Goal: Task Accomplishment & Management: Manage account settings

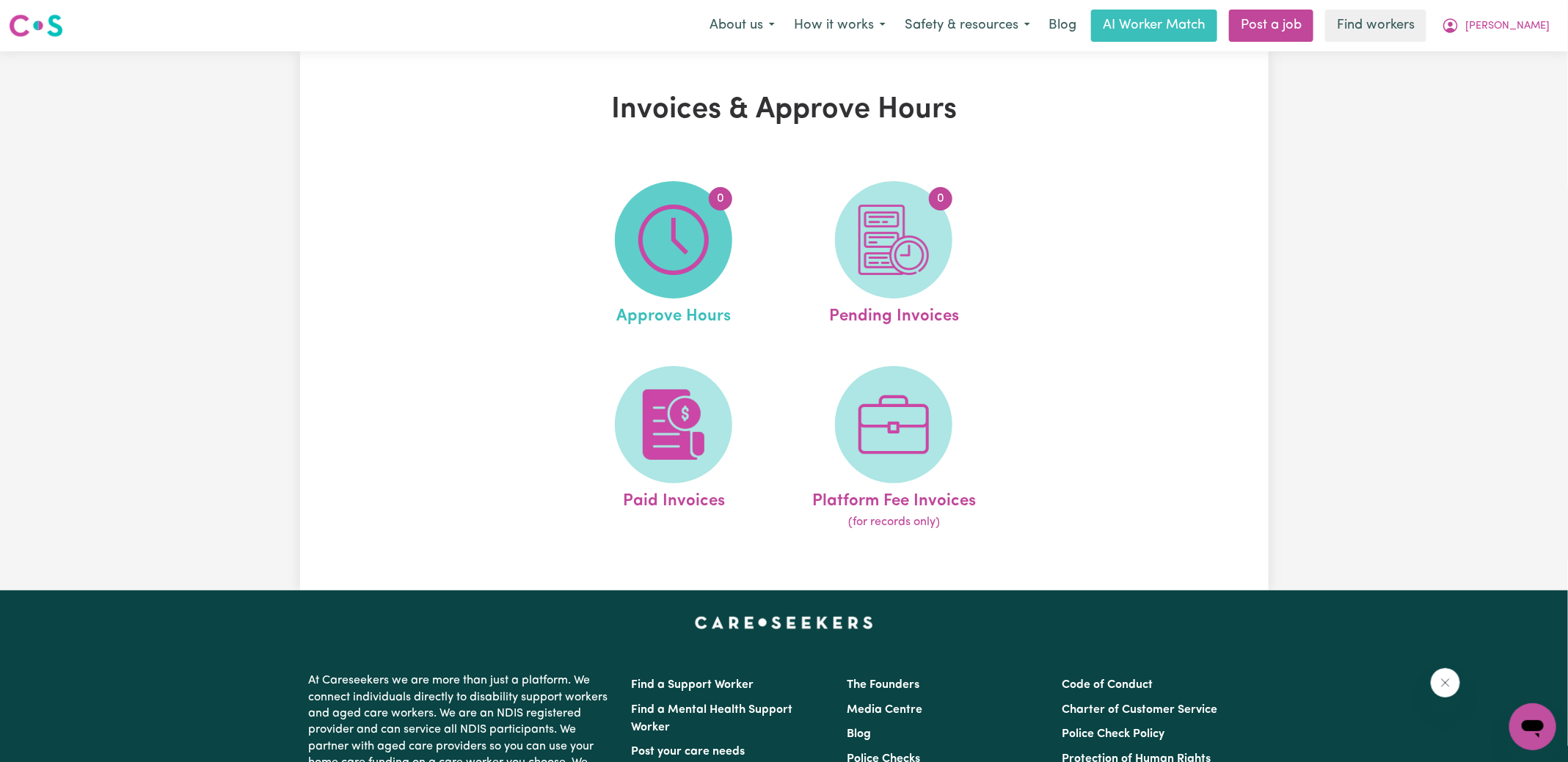
click at [695, 237] on img at bounding box center [674, 240] width 70 height 70
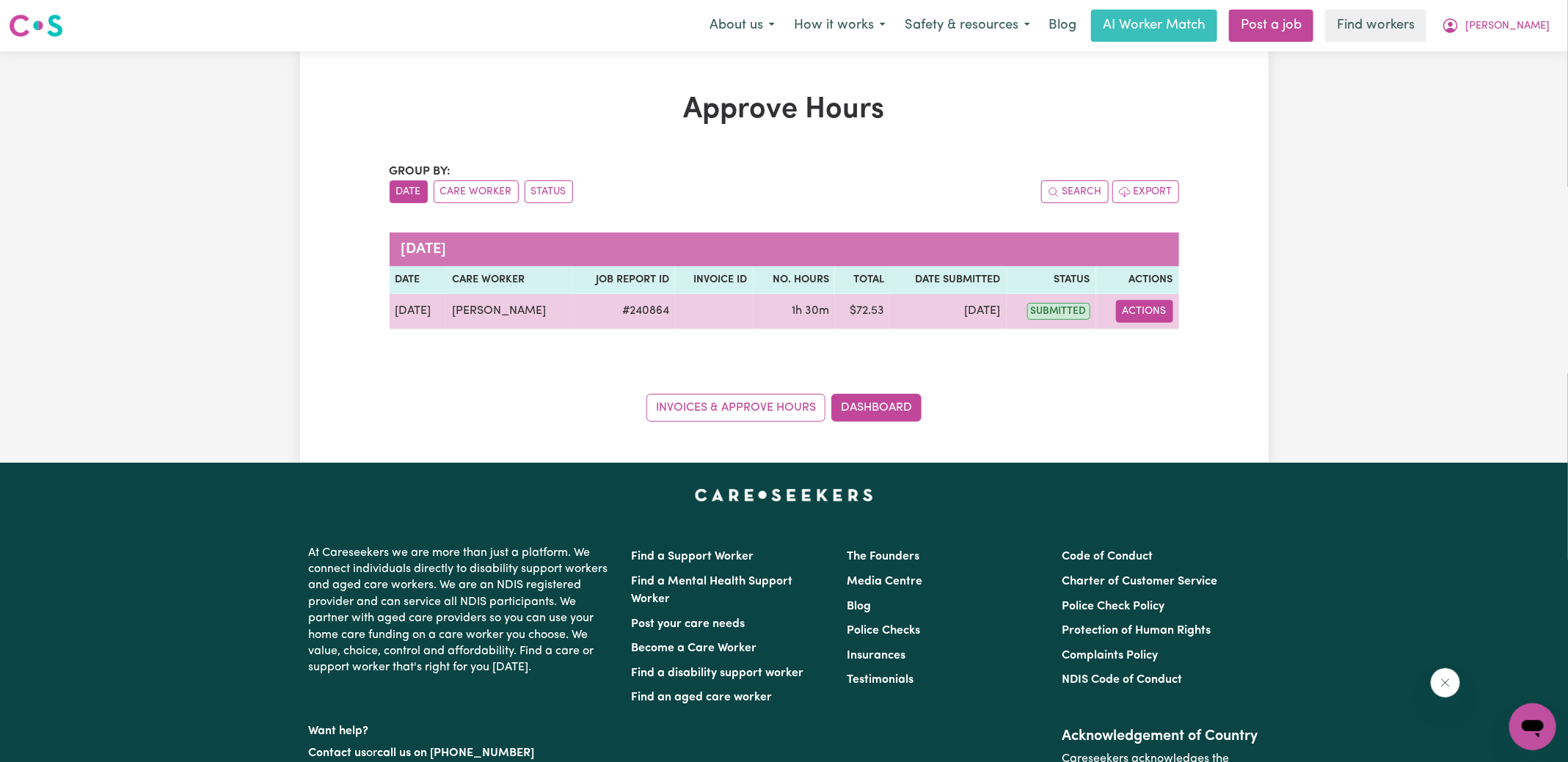
click at [1118, 305] on button "Actions" at bounding box center [1145, 312] width 57 height 23
click at [1163, 343] on link "View Job Report" at bounding box center [1182, 345] width 125 height 29
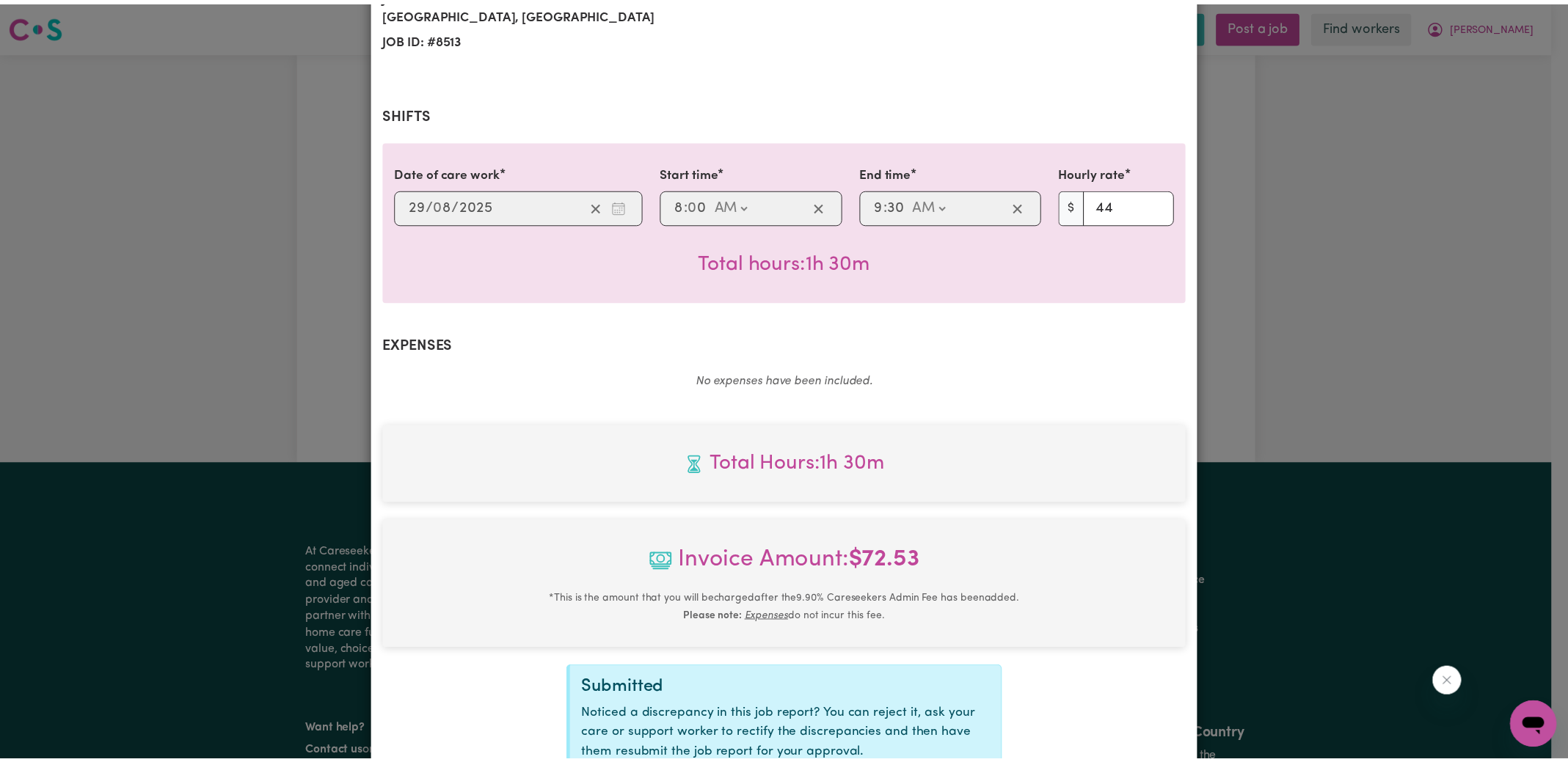
scroll to position [366, 0]
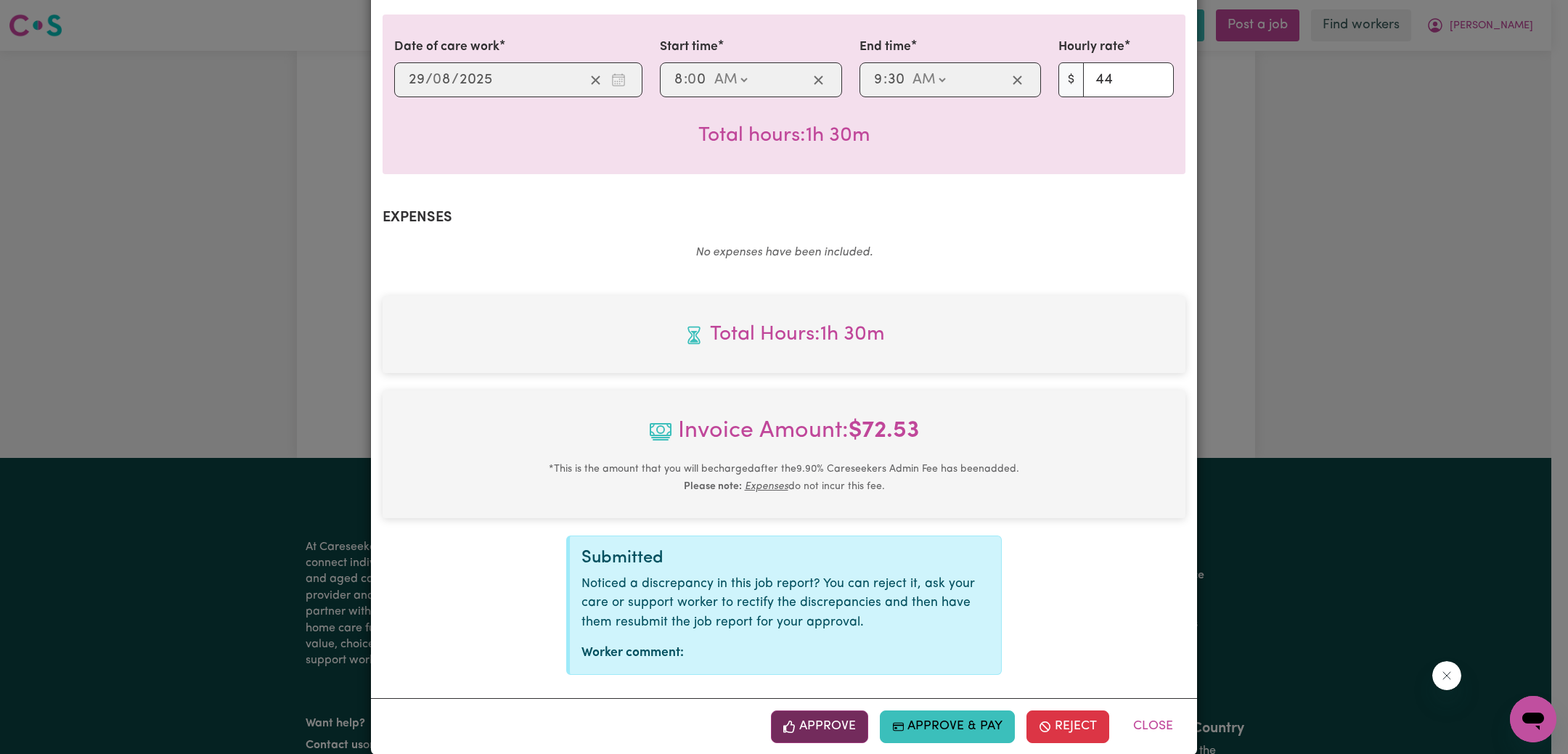
click at [832, 710] on button "Approve" at bounding box center [820, 726] width 97 height 32
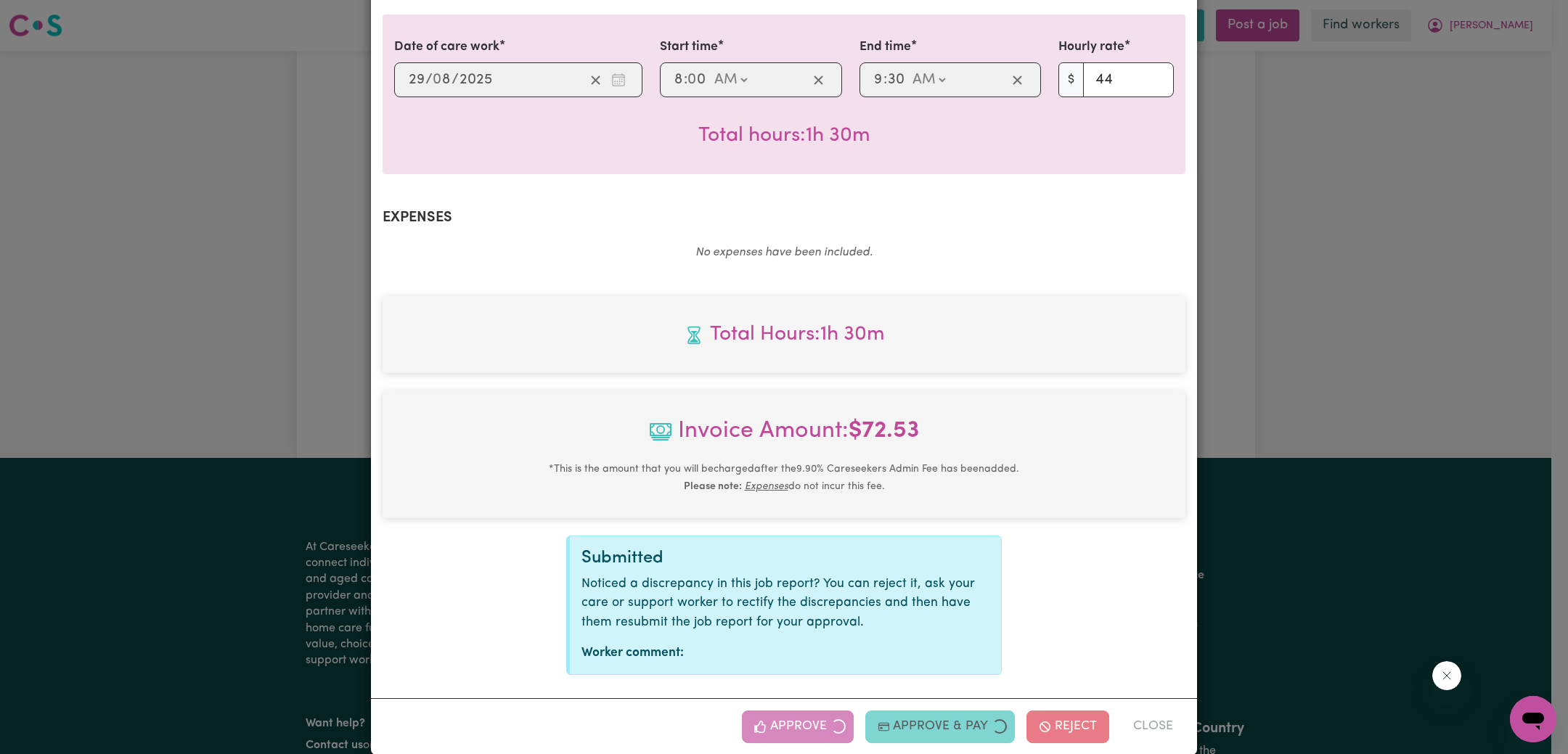
click at [1302, 382] on div "Job Report # 240864 - [PERSON_NAME] Summary Job report # 240864 Client name: [P…" at bounding box center [784, 377] width 1568 height 754
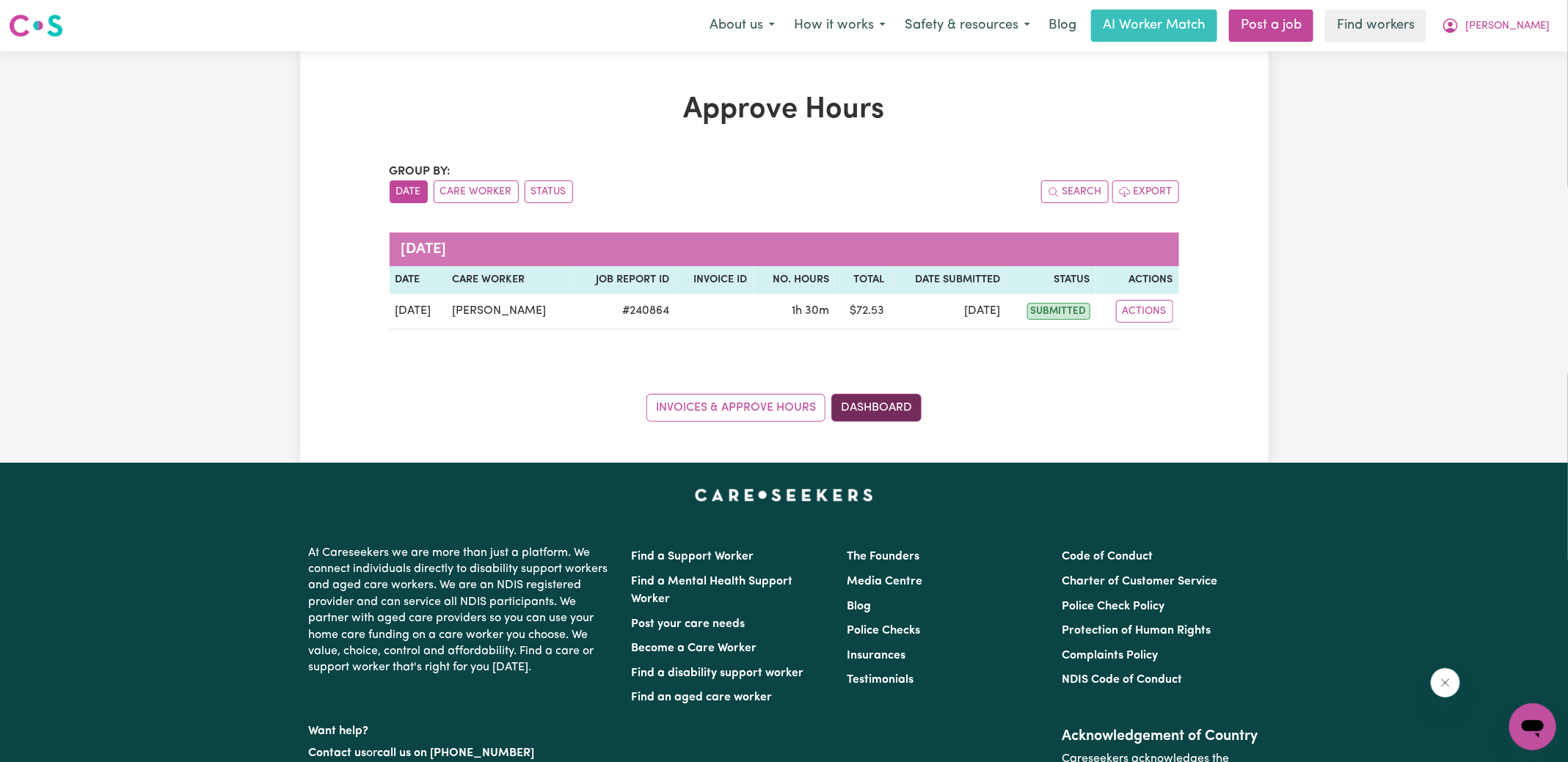
click at [894, 395] on link "Dashboard" at bounding box center [876, 408] width 90 height 28
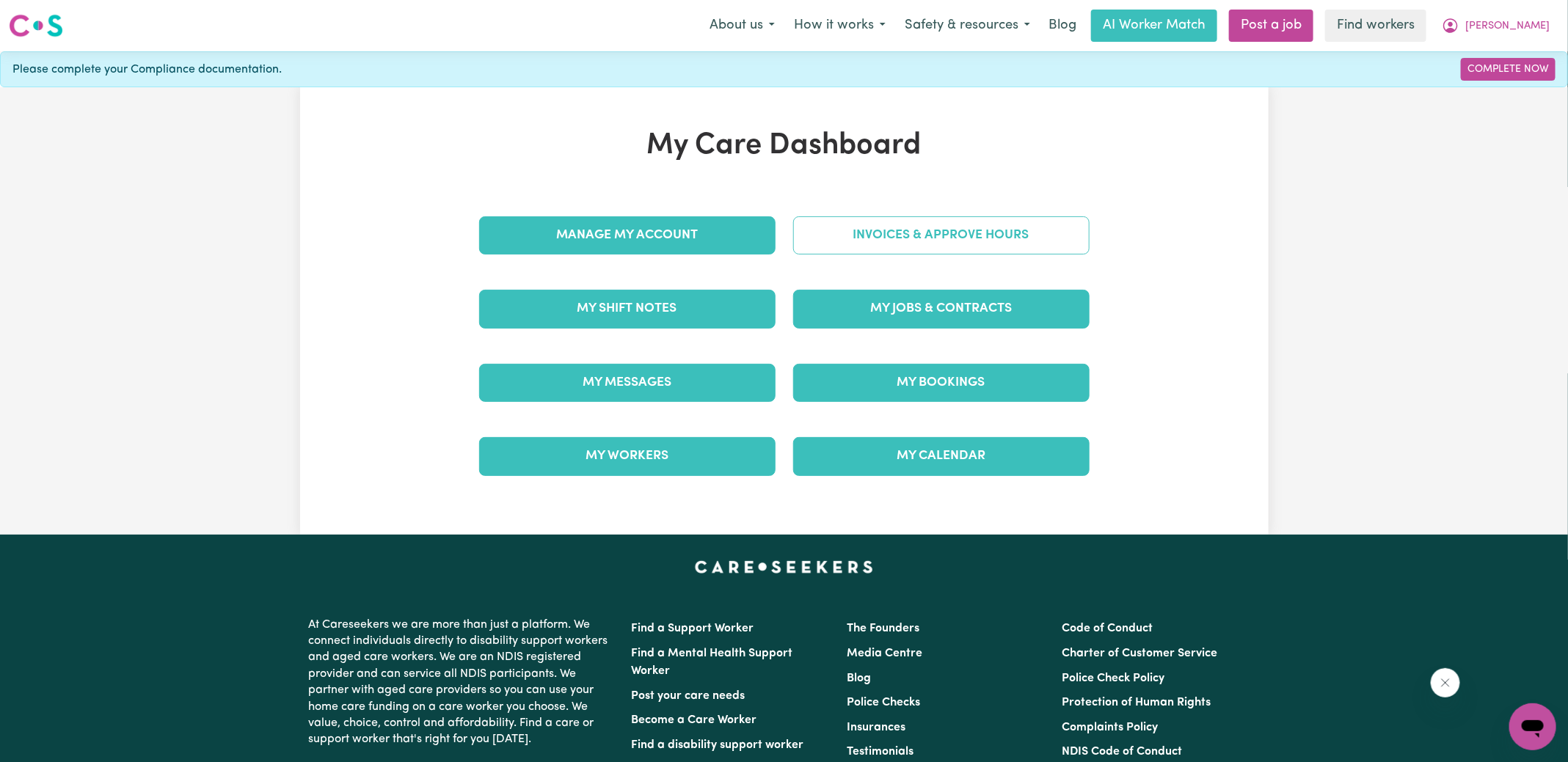
click at [908, 247] on link "Invoices & Approve Hours" at bounding box center [942, 235] width 296 height 38
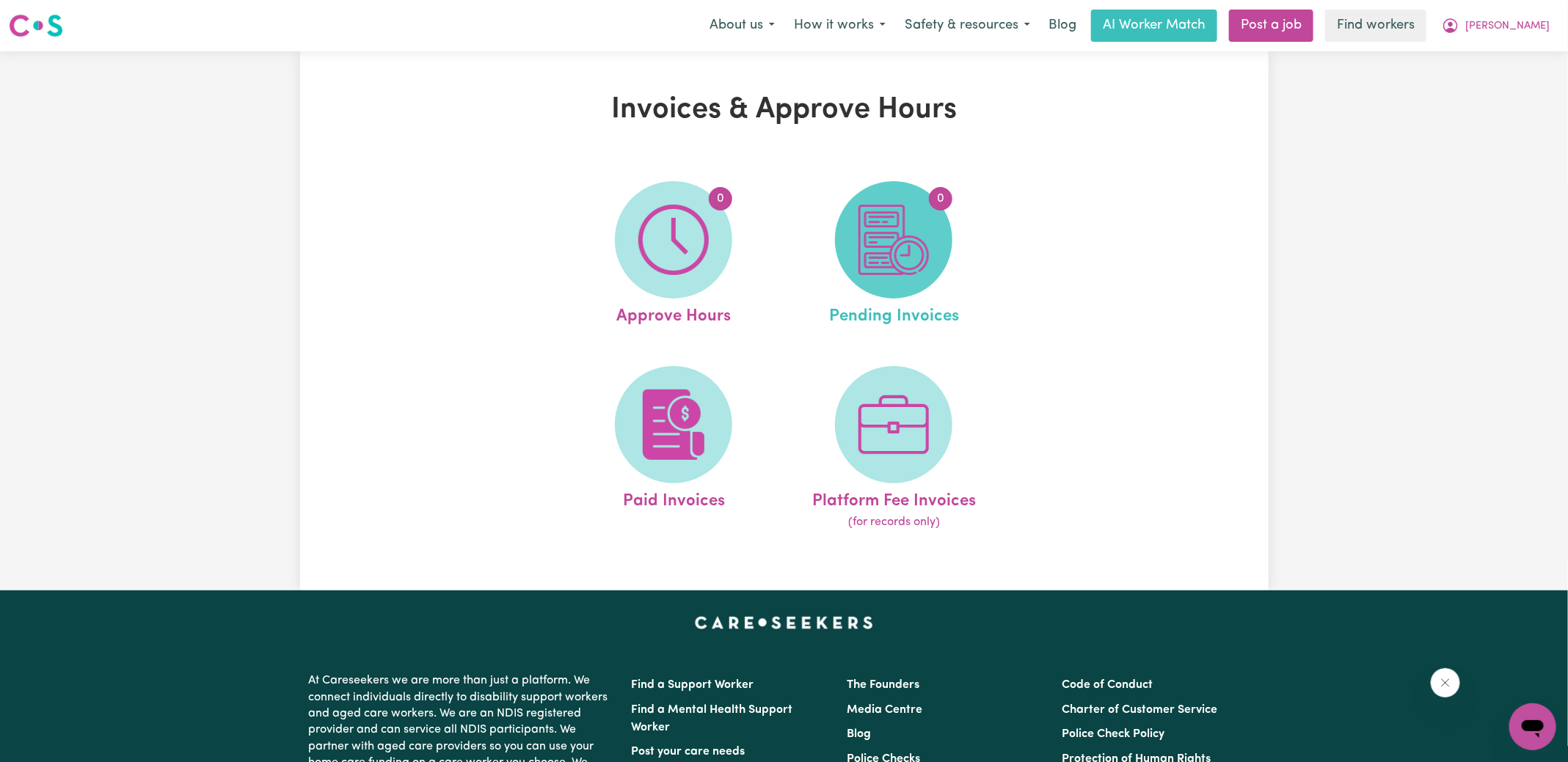
click at [933, 255] on span "0" at bounding box center [893, 239] width 117 height 117
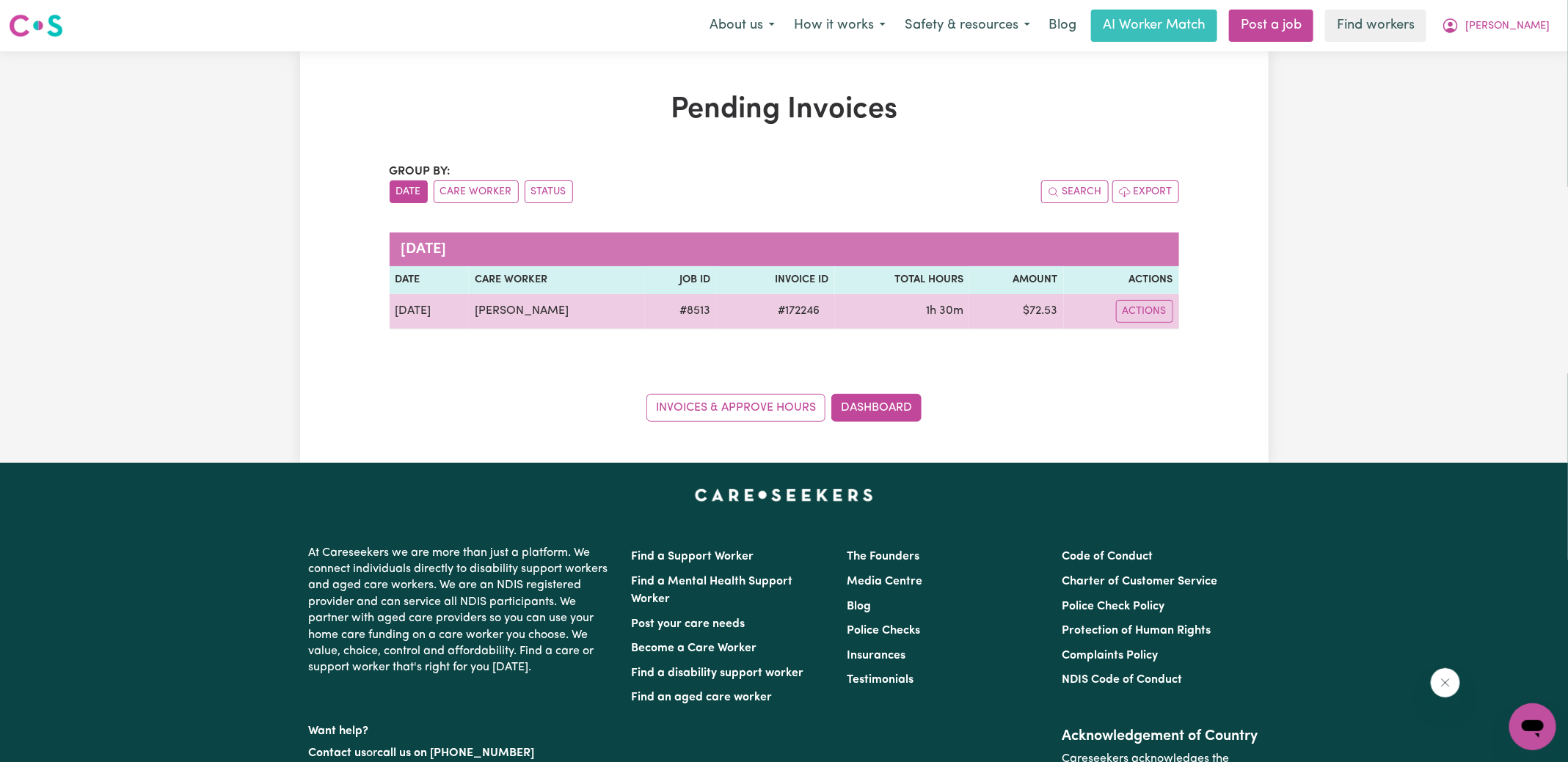
click at [790, 309] on span "# 172246" at bounding box center [799, 311] width 60 height 18
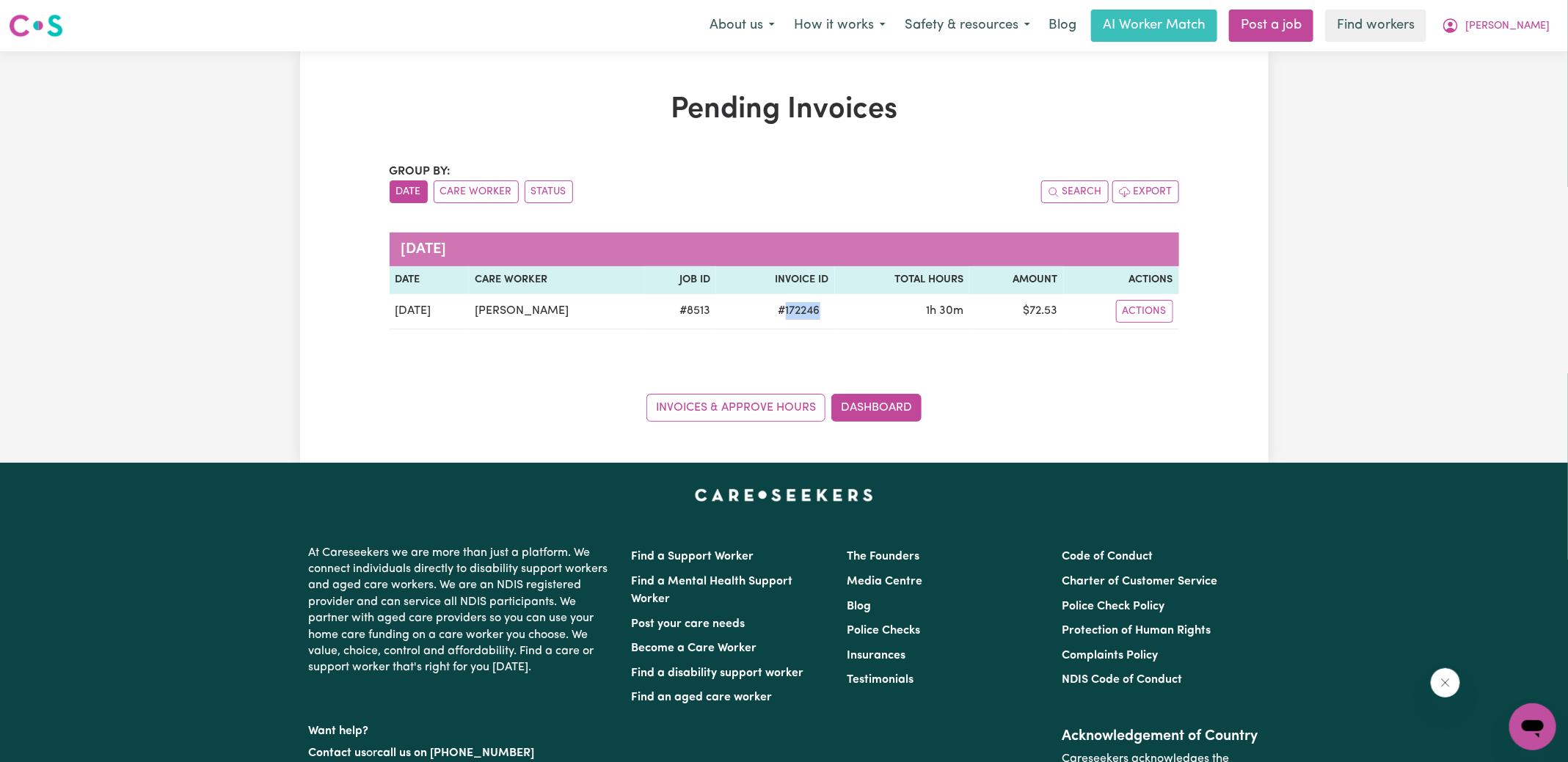
copy span "172246"
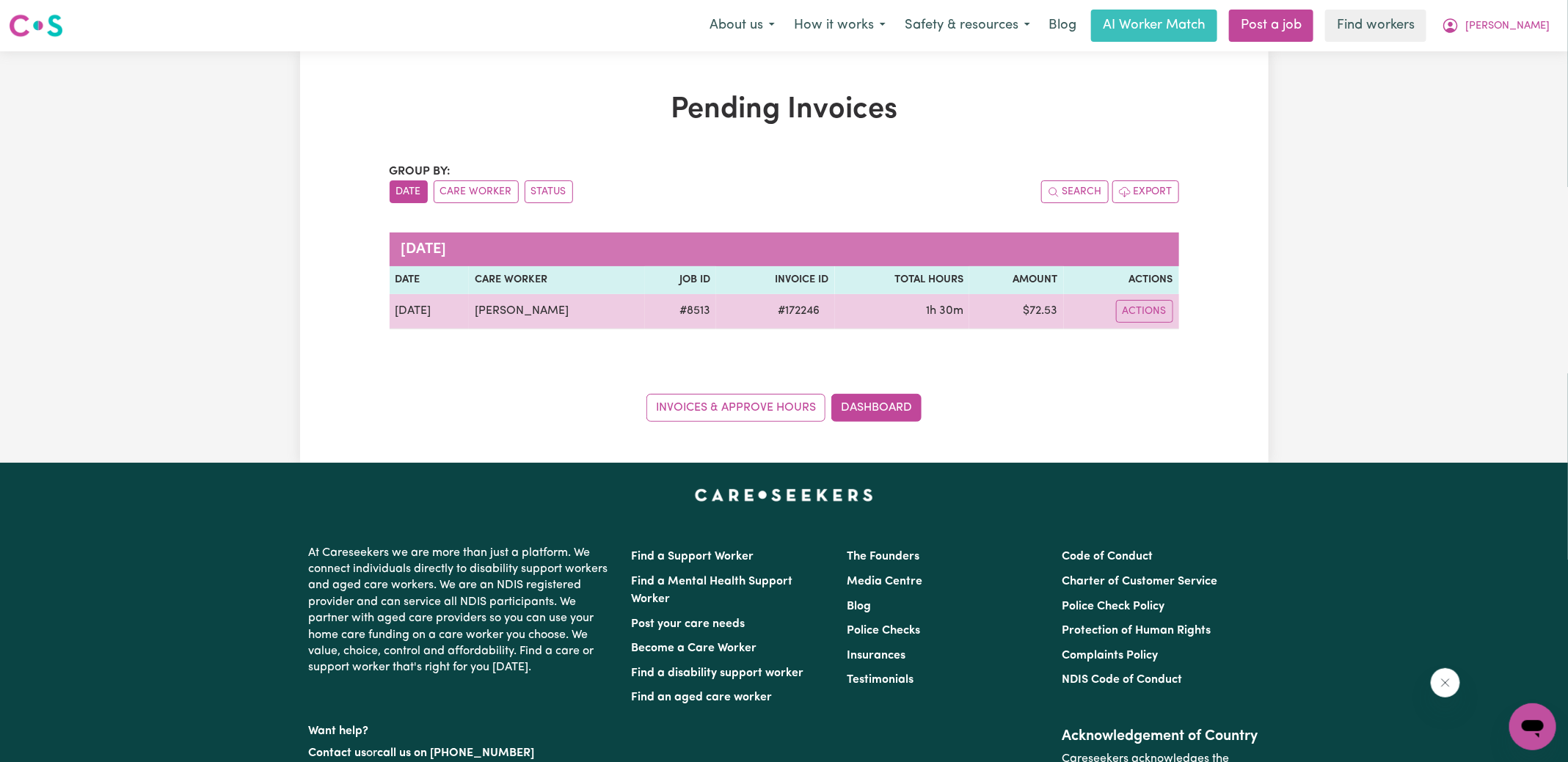
click at [1035, 313] on td "$ 72.53" at bounding box center [1016, 311] width 94 height 35
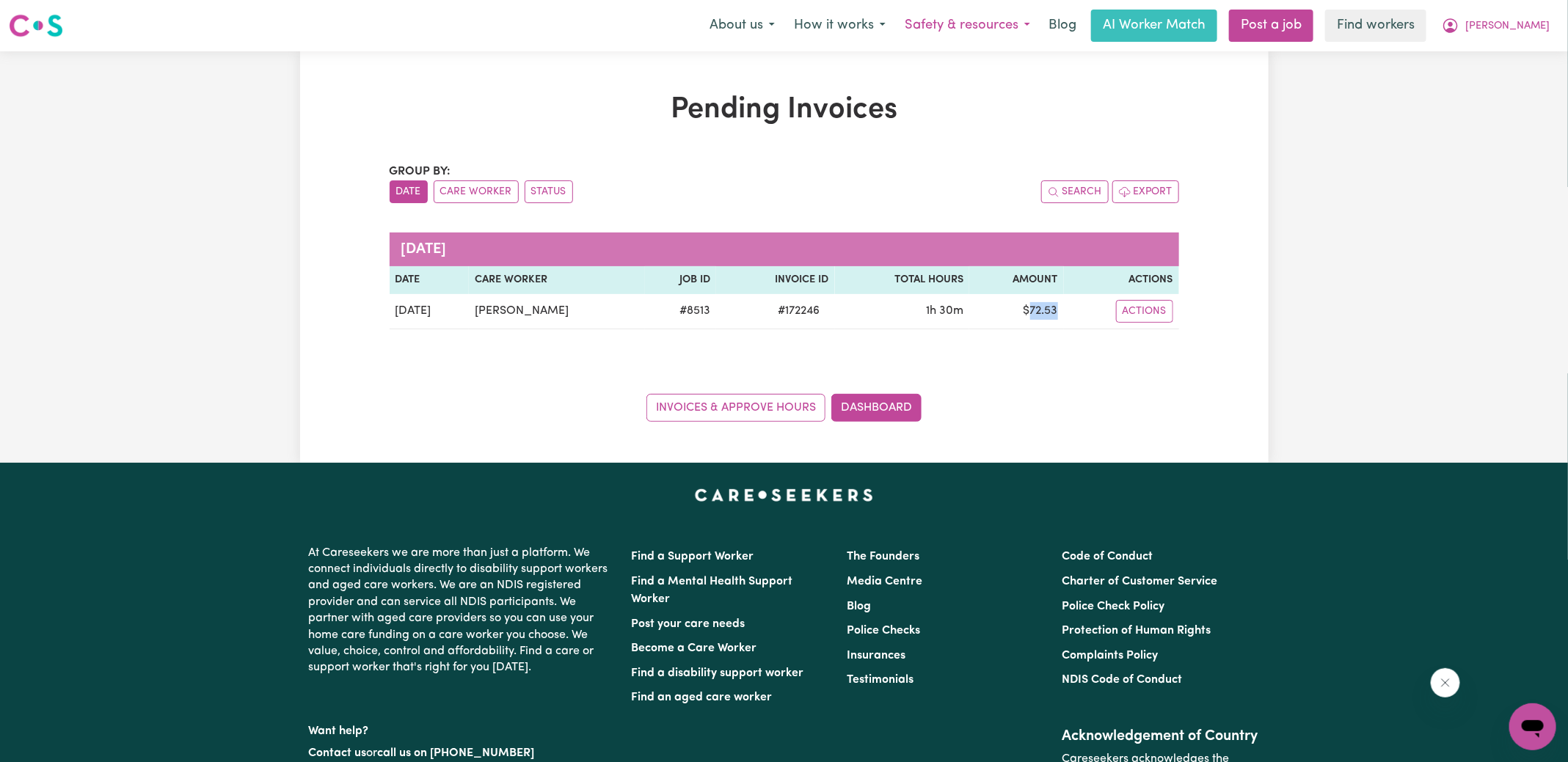
copy td "72.53"
click at [1523, 25] on span "[PERSON_NAME]" at bounding box center [1507, 26] width 84 height 16
click at [1473, 88] on link "Logout" at bounding box center [1501, 84] width 116 height 28
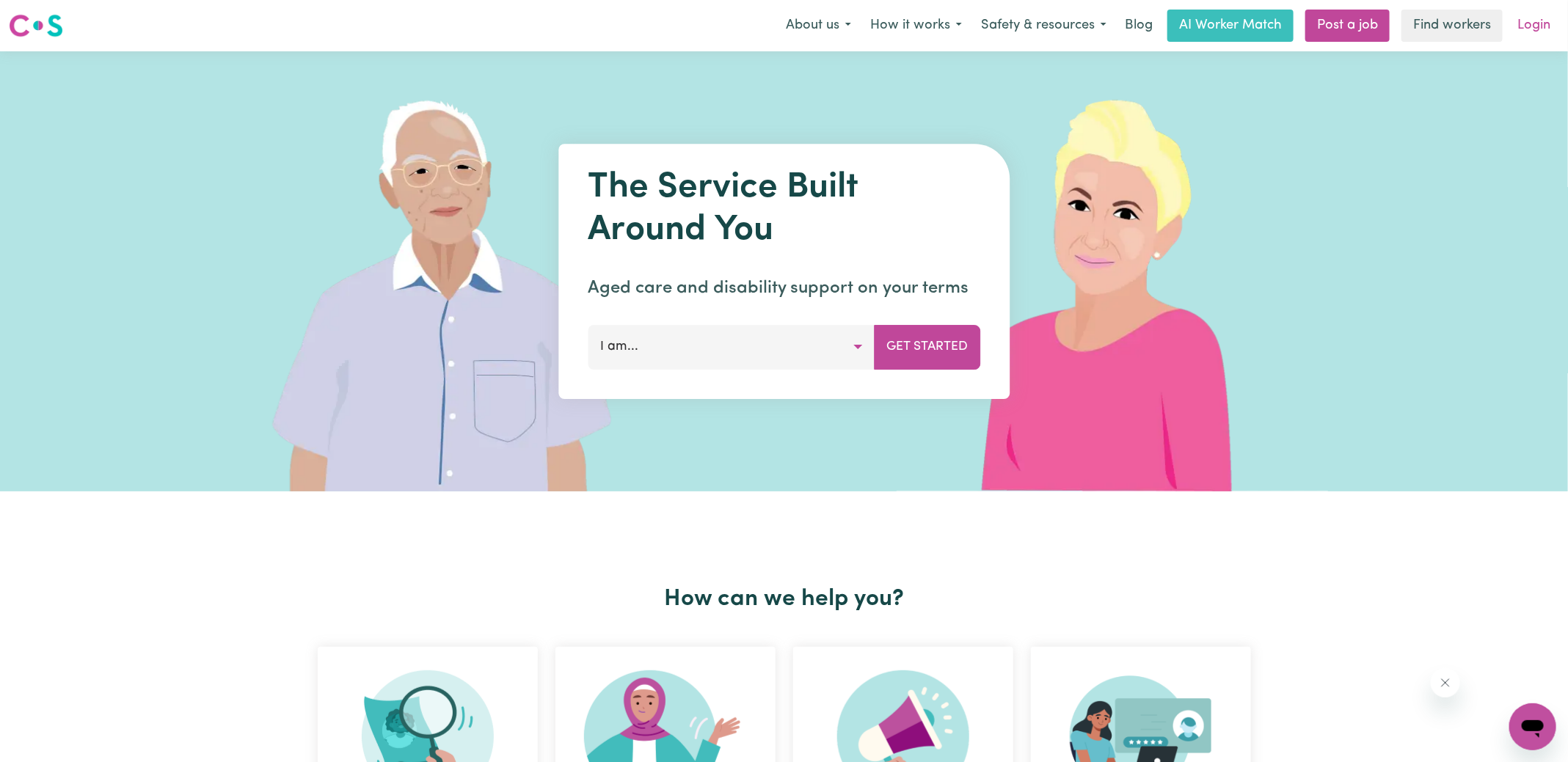
click at [1527, 31] on link "Login" at bounding box center [1534, 25] width 51 height 32
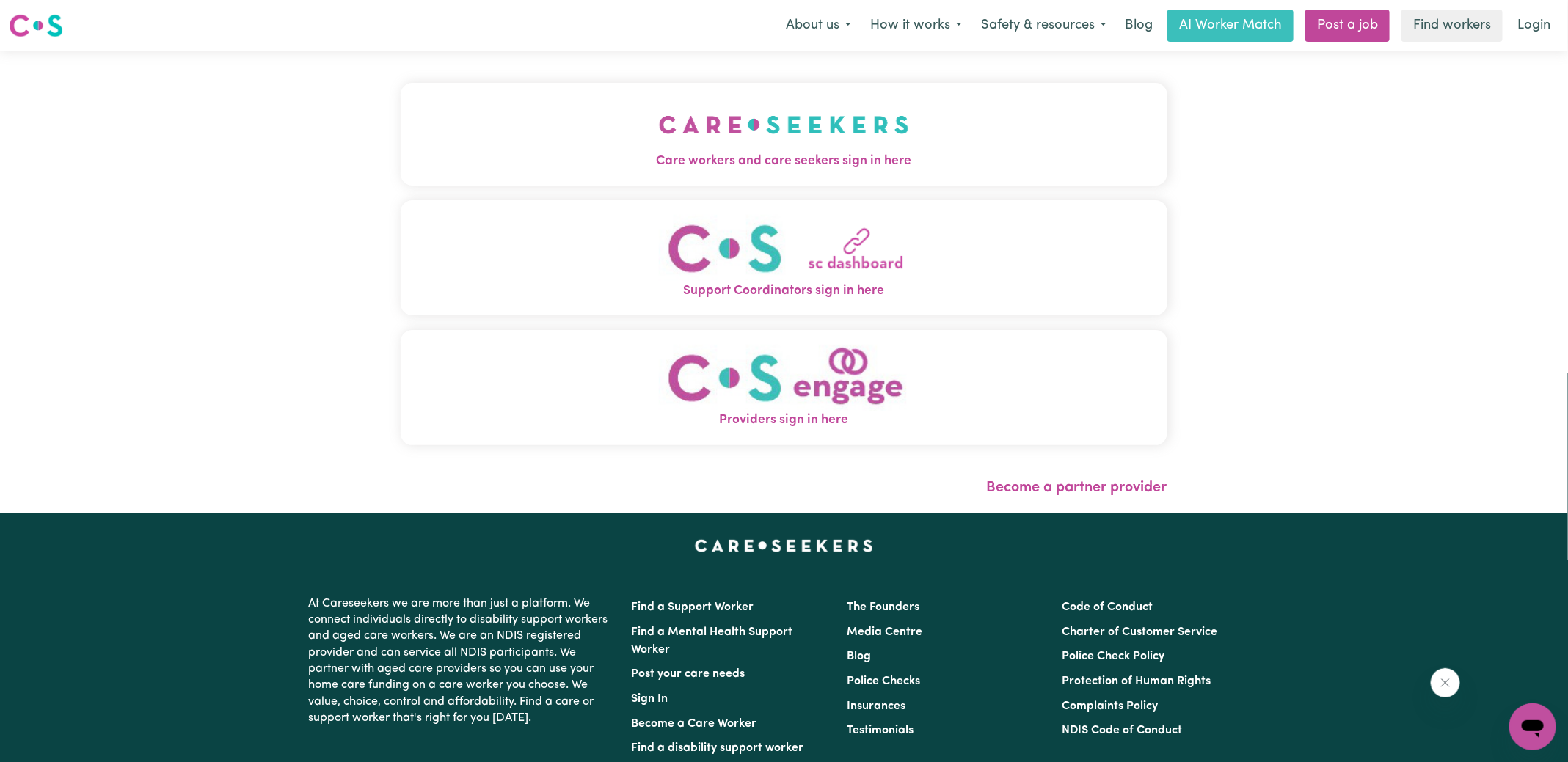
click at [695, 152] on span "Care workers and care seekers sign in here" at bounding box center [784, 161] width 766 height 19
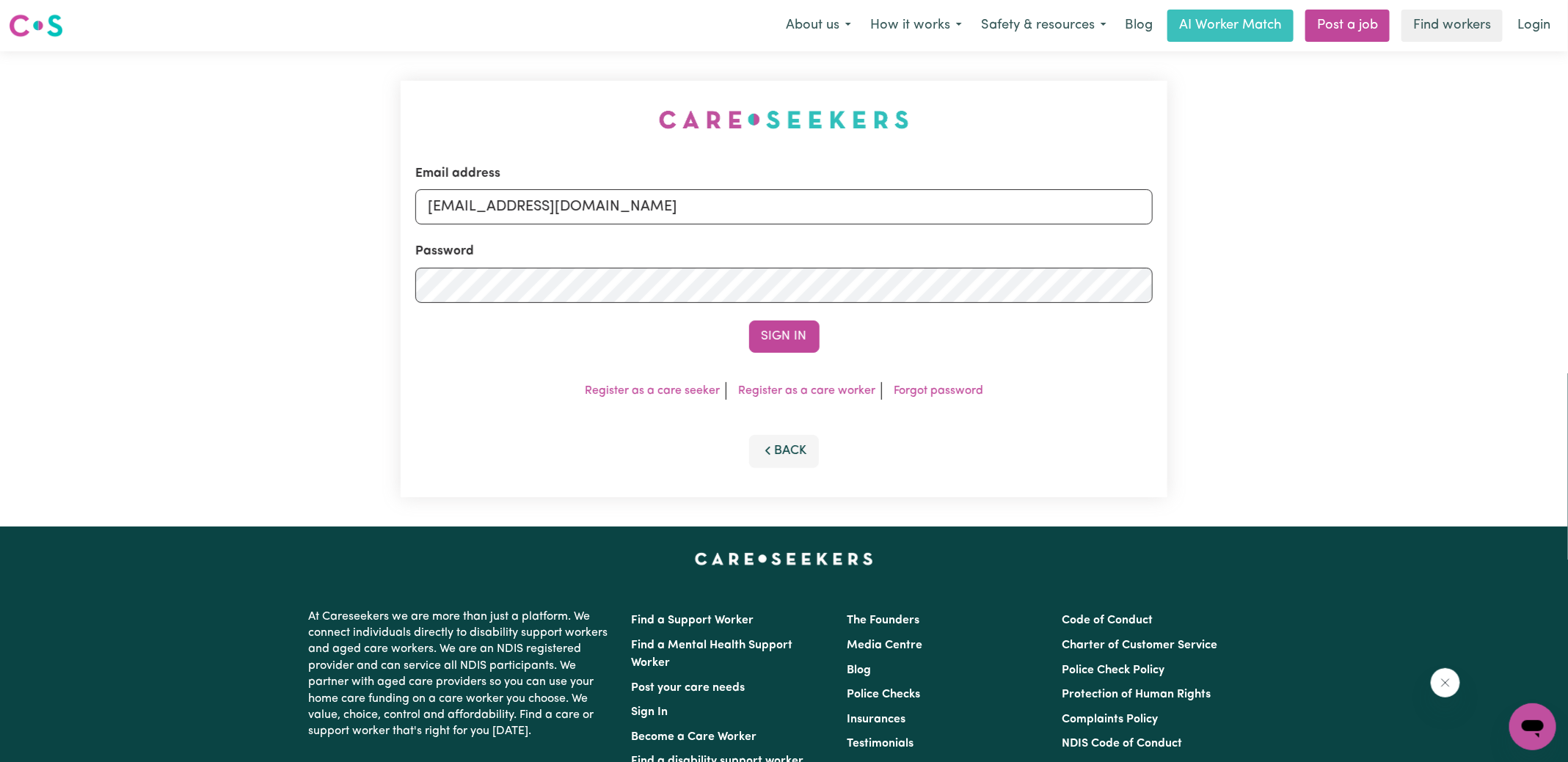
click at [469, 108] on div "Email address [EMAIL_ADDRESS][DOMAIN_NAME] Password Sign In Register as a care …" at bounding box center [784, 289] width 784 height 476
click at [1007, 272] on form "Email address [EMAIL_ADDRESS][DOMAIN_NAME] Password Sign In" at bounding box center [784, 259] width 738 height 188
type input "[EMAIL_ADDRESS][DOMAIN_NAME]"
click at [749, 321] on button "Sign In" at bounding box center [784, 336] width 70 height 32
